Goal: Task Accomplishment & Management: Manage account settings

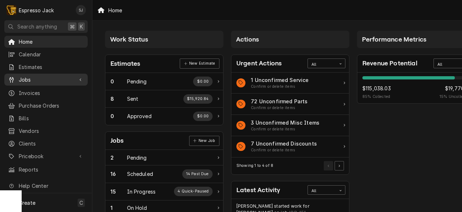
click at [30, 76] on span "Jobs" at bounding box center [46, 80] width 55 height 8
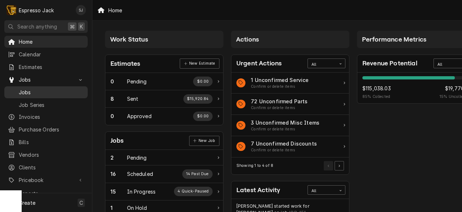
click at [27, 89] on span "Jobs" at bounding box center [51, 93] width 65 height 8
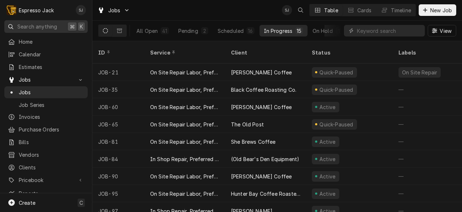
click at [26, 26] on span "Search anything" at bounding box center [37, 27] width 40 height 8
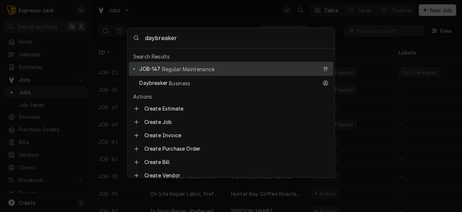
type input "daybreaker"
click at [155, 67] on span "JOB-147" at bounding box center [149, 69] width 21 height 8
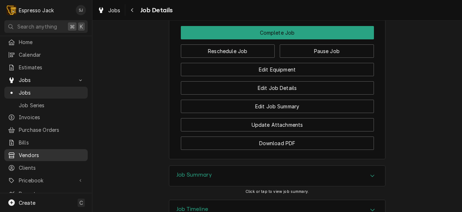
scroll to position [31, 0]
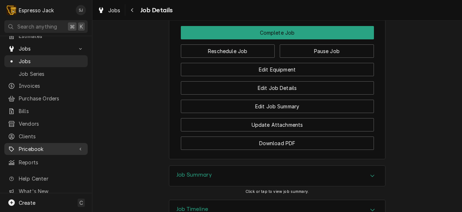
click at [33, 145] on span "Pricebook" at bounding box center [46, 149] width 55 height 8
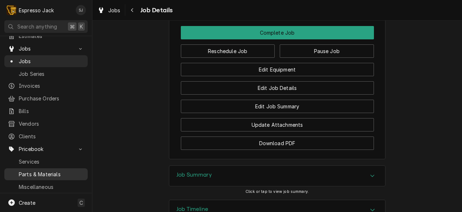
click at [33, 171] on span "Parts & Materials" at bounding box center [51, 175] width 65 height 8
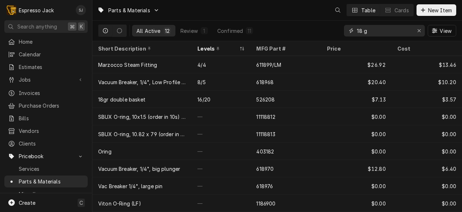
click at [366, 34] on input "18 g" at bounding box center [384, 31] width 54 height 12
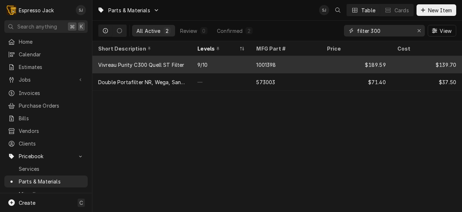
type input "filter 300"
click at [148, 67] on div "Vivreau Purity C300 Quell ST Filter" at bounding box center [141, 64] width 99 height 17
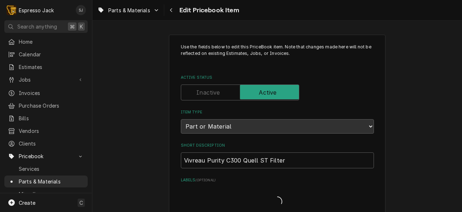
type textarea "x"
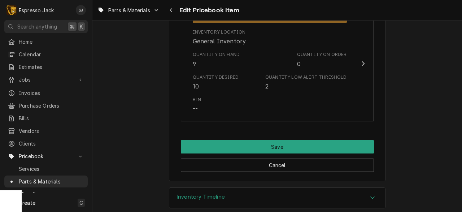
scroll to position [577, 0]
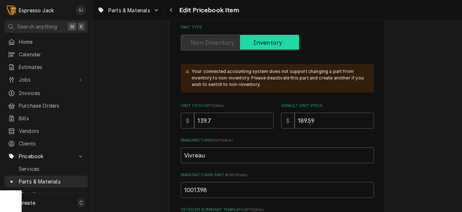
scroll to position [0, 0]
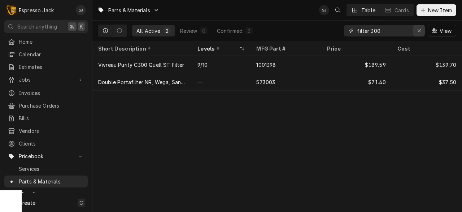
click at [421, 30] on div "Erase input" at bounding box center [419, 30] width 7 height 7
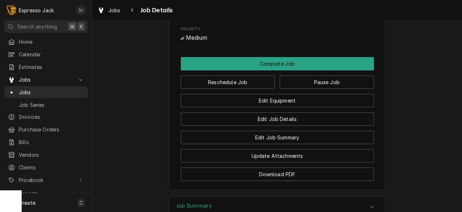
scroll to position [526, 0]
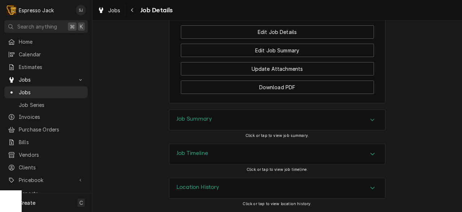
click at [180, 121] on h3 "Job Summary" at bounding box center [194, 119] width 35 height 7
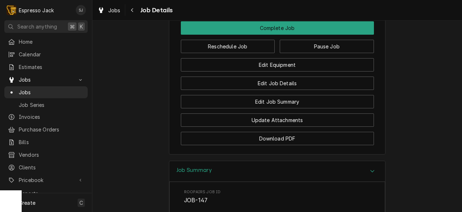
scroll to position [470, 0]
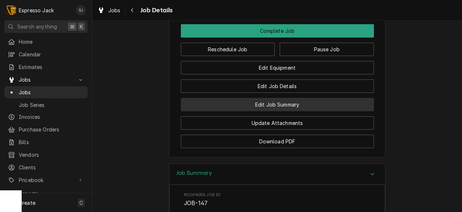
click at [304, 105] on button "Edit Job Summary" at bounding box center [277, 104] width 193 height 13
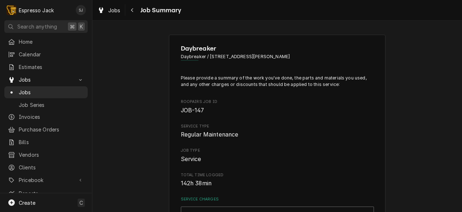
type textarea "x"
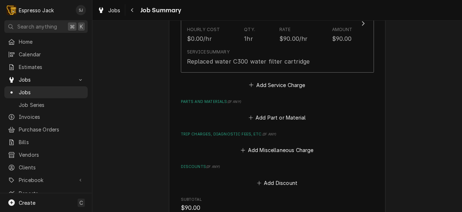
scroll to position [232, 0]
click at [264, 117] on button "Add Part or Material" at bounding box center [278, 117] width 60 height 10
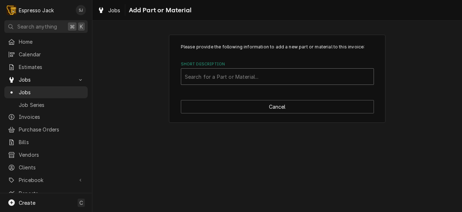
click at [227, 74] on div "Short Description" at bounding box center [277, 76] width 185 height 13
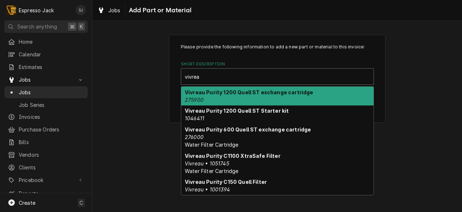
type input "vivrea"
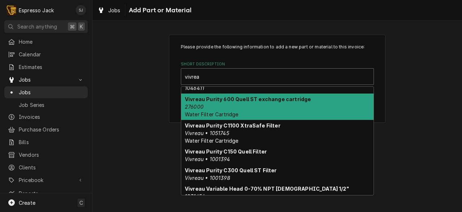
scroll to position [48, 0]
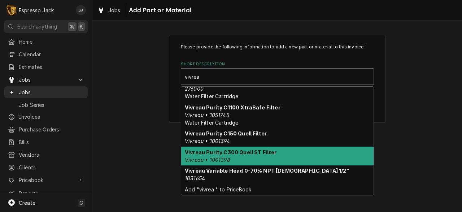
click at [219, 156] on div "Vivreau Purity C300 Quell ST Filter Vivreau • 1001398" at bounding box center [277, 156] width 193 height 19
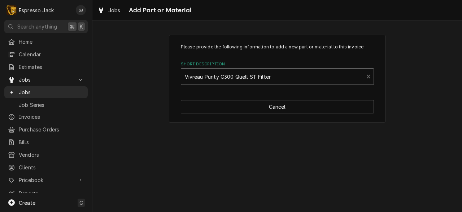
type textarea "x"
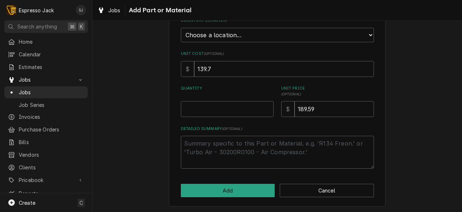
scroll to position [114, 0]
click at [228, 33] on select "Choose a location... General Inventory" at bounding box center [277, 34] width 193 height 14
select select "435"
click at [181, 27] on select "Choose a location... General Inventory" at bounding box center [277, 34] width 193 height 14
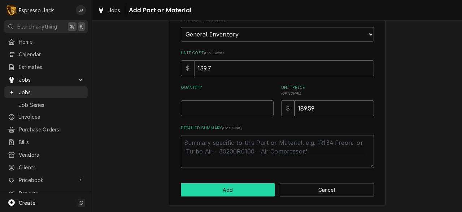
click at [233, 190] on button "Add" at bounding box center [228, 189] width 94 height 13
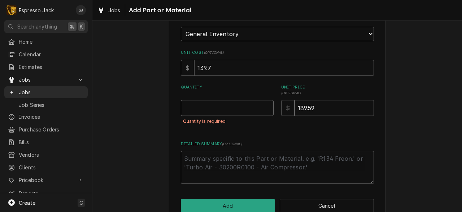
click at [211, 111] on input "Quantity" at bounding box center [227, 108] width 93 height 16
type textarea "x"
type input "1"
click at [218, 202] on button "Add" at bounding box center [228, 205] width 94 height 13
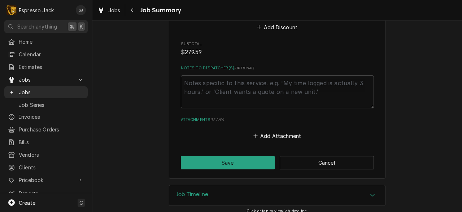
scroll to position [497, 0]
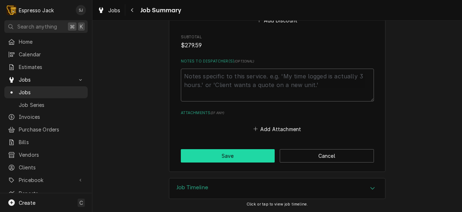
click at [221, 159] on button "Save" at bounding box center [228, 155] width 94 height 13
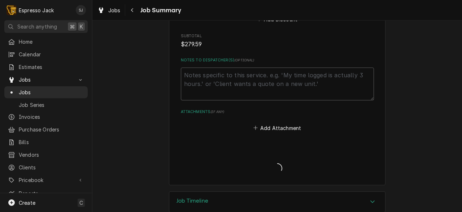
type textarea "x"
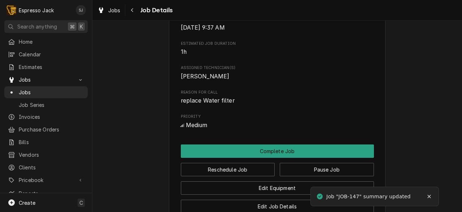
scroll to position [350, 0]
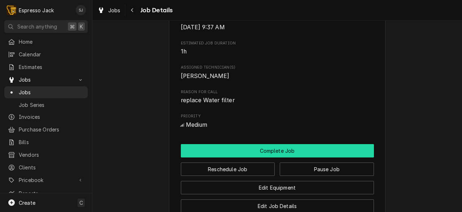
click at [259, 154] on button "Complete Job" at bounding box center [277, 150] width 193 height 13
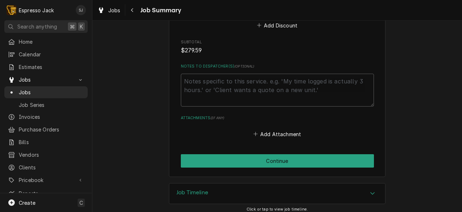
scroll to position [497, 0]
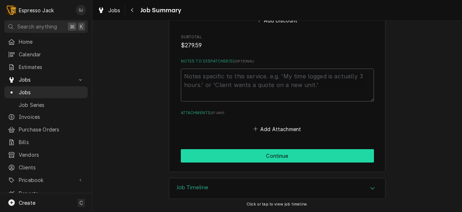
click at [253, 155] on button "Continue" at bounding box center [277, 155] width 193 height 13
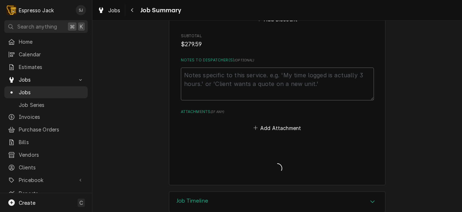
type textarea "x"
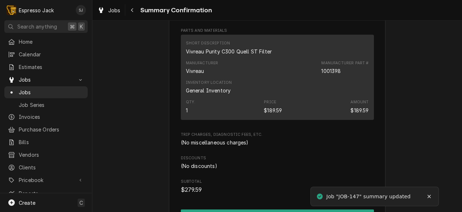
scroll to position [346, 0]
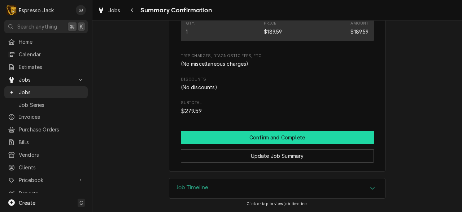
click at [288, 133] on button "Confirm and Complete" at bounding box center [277, 137] width 193 height 13
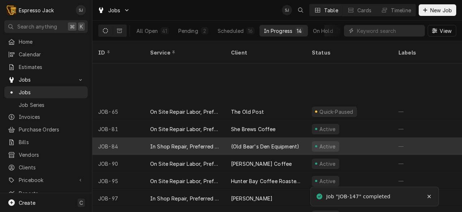
scroll to position [86, 0]
